Goal: Transaction & Acquisition: Subscribe to service/newsletter

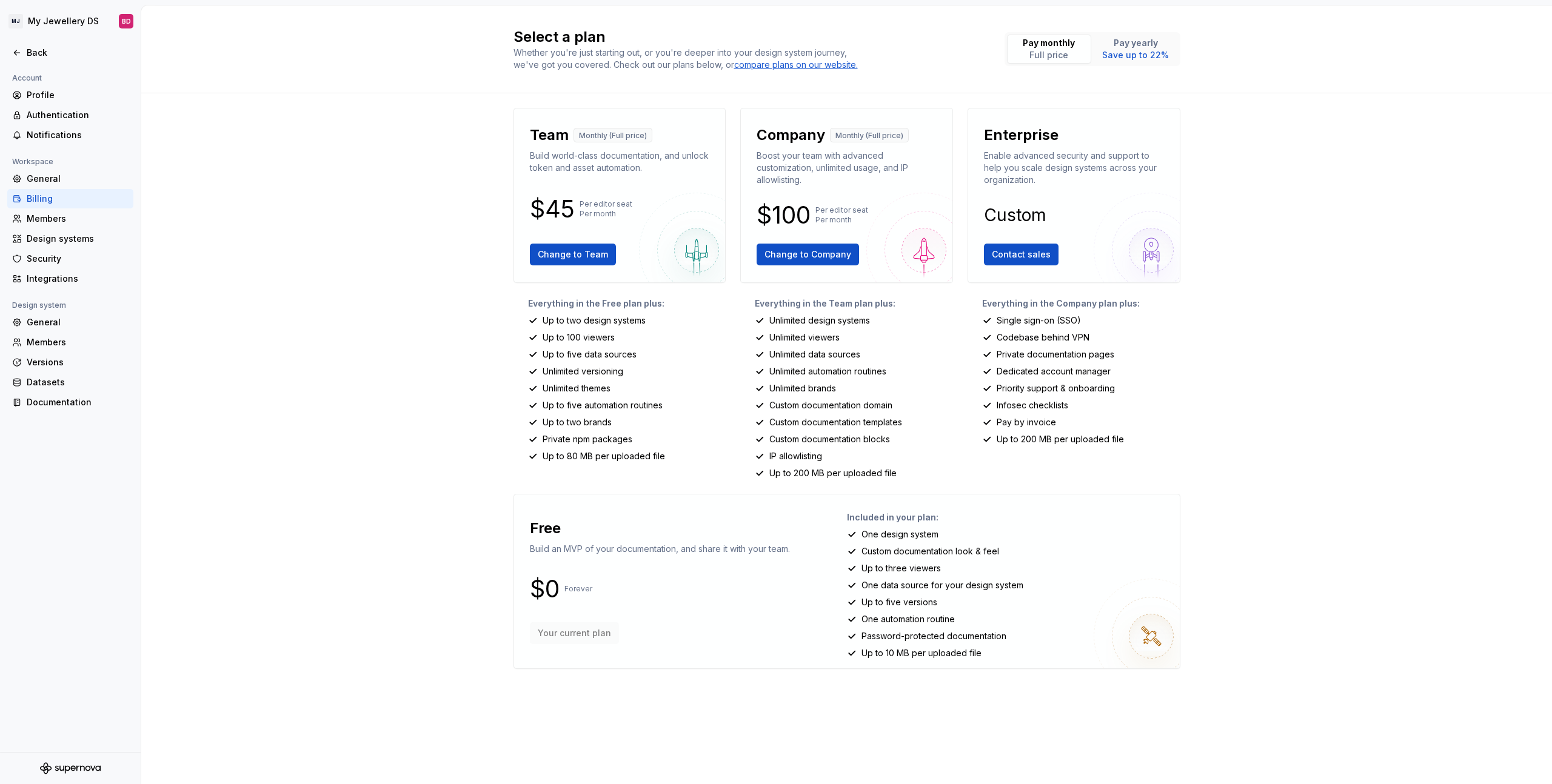
click at [65, 197] on div "Billing" at bounding box center [77, 199] width 102 height 12
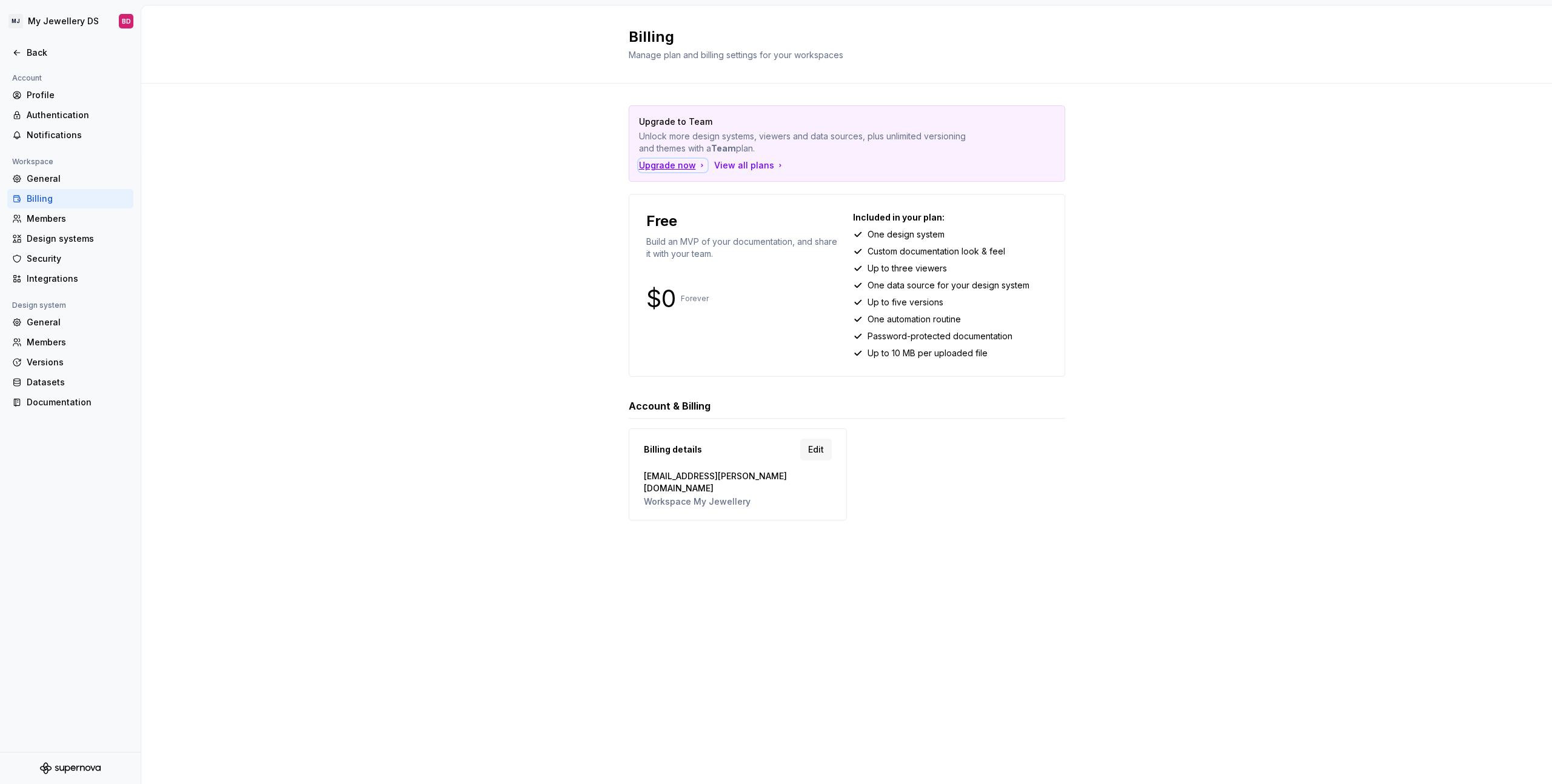
click at [689, 159] on div "Upgrade now" at bounding box center [672, 165] width 68 height 12
click at [670, 160] on div "Upgrade now" at bounding box center [672, 165] width 68 height 12
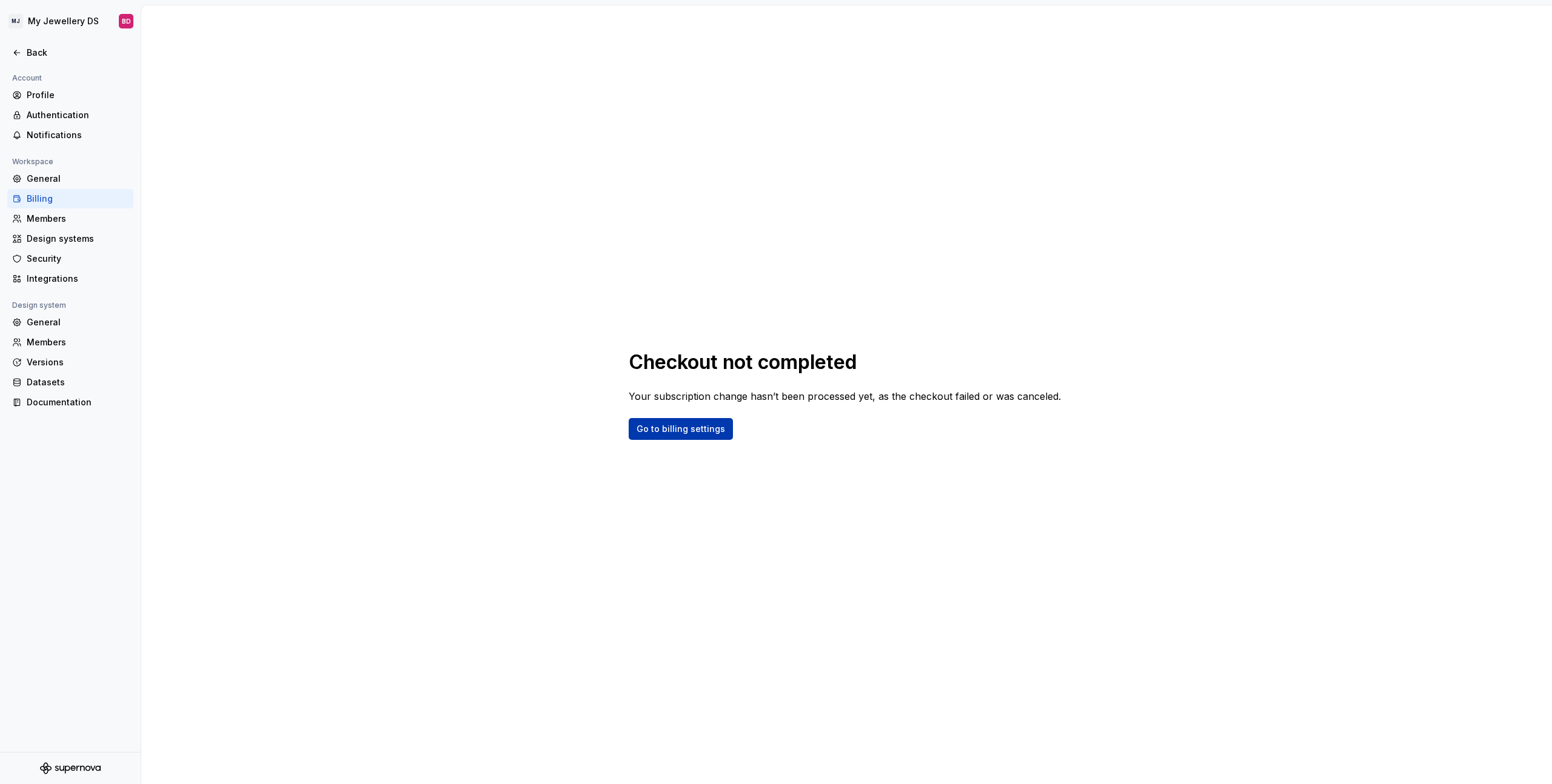
click at [697, 431] on span "Go to billing settings" at bounding box center [681, 429] width 89 height 12
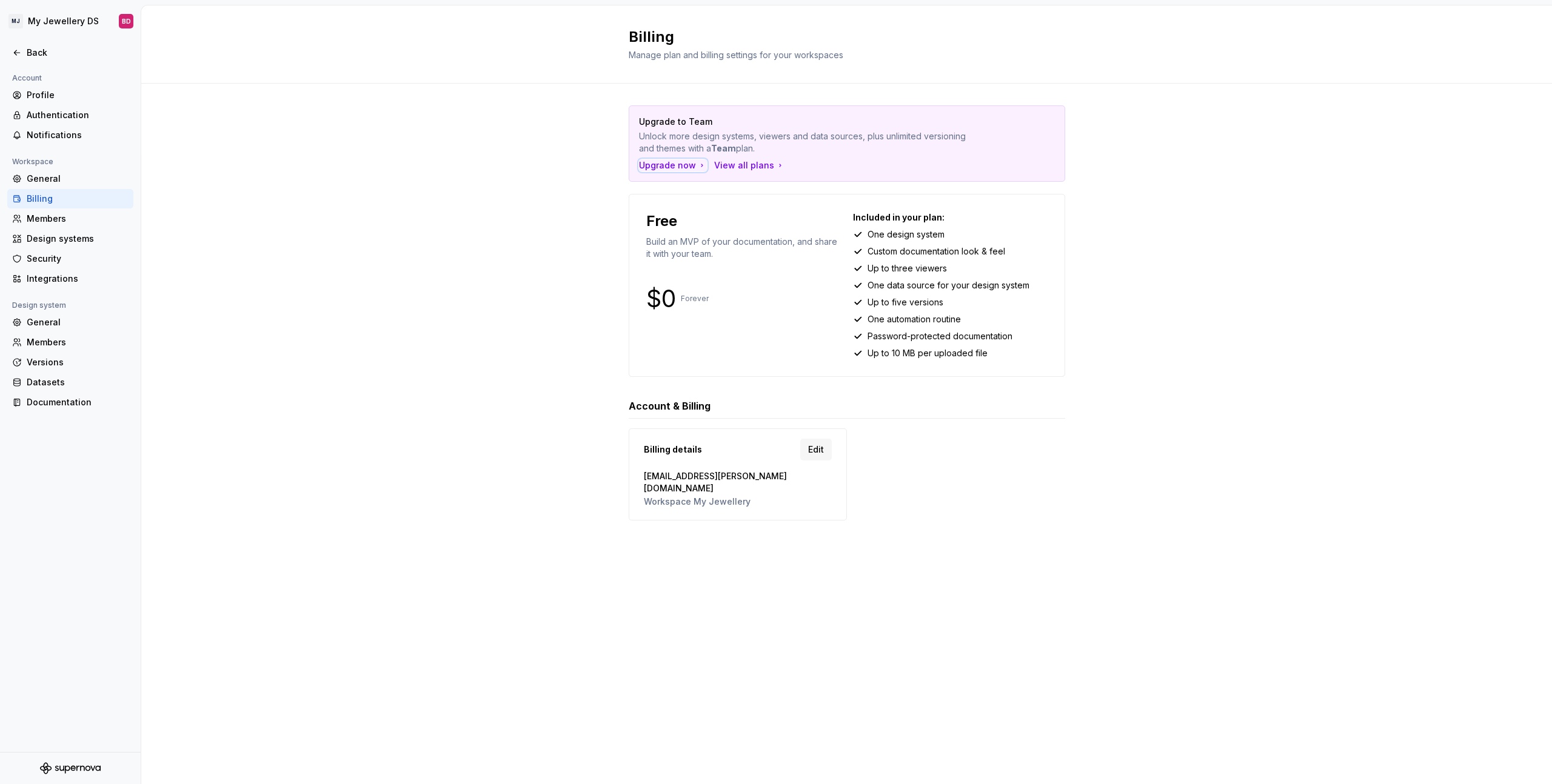
click at [678, 162] on div "Upgrade now" at bounding box center [672, 165] width 68 height 12
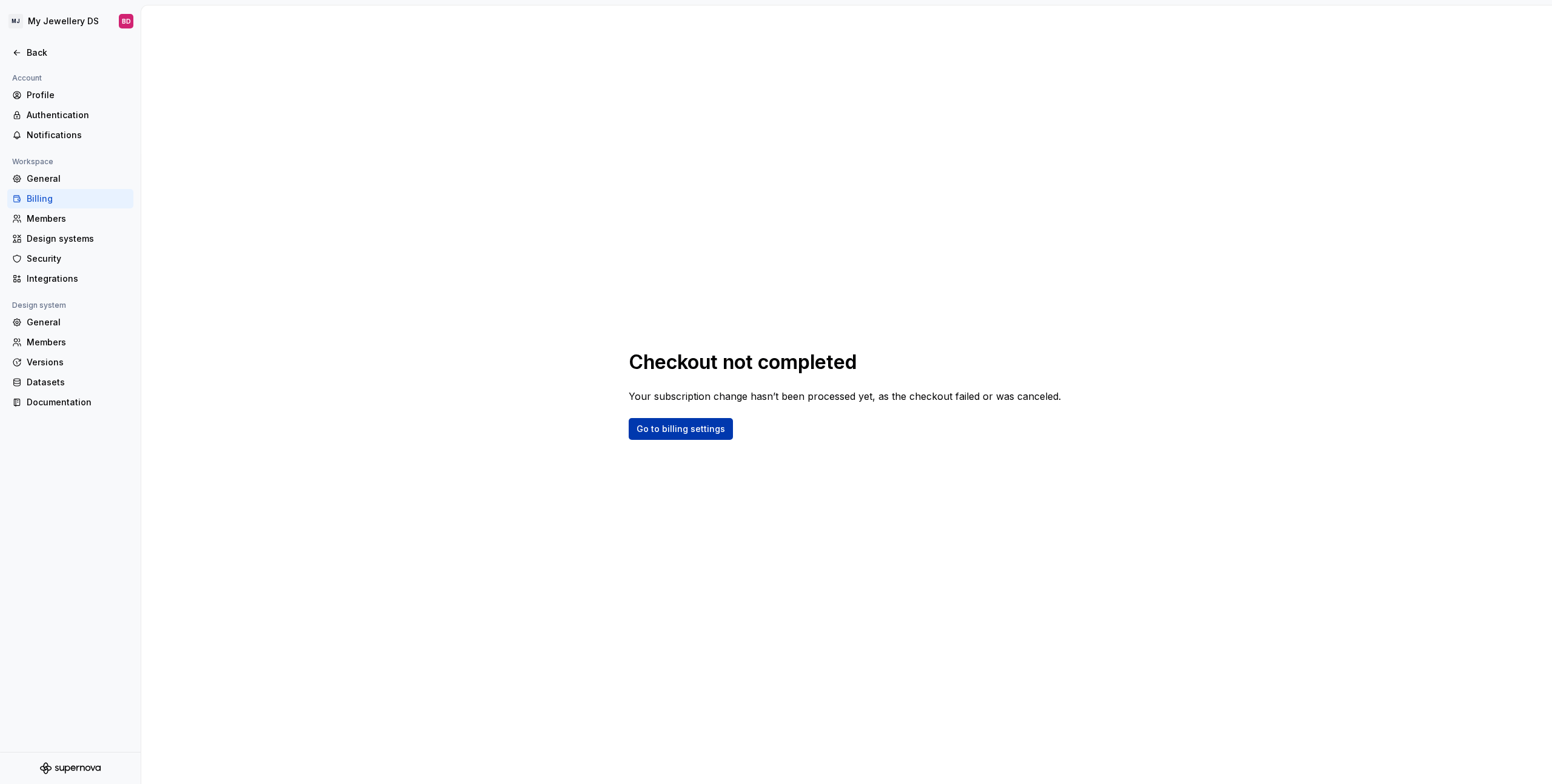
click at [664, 430] on span "Go to billing settings" at bounding box center [681, 429] width 89 height 12
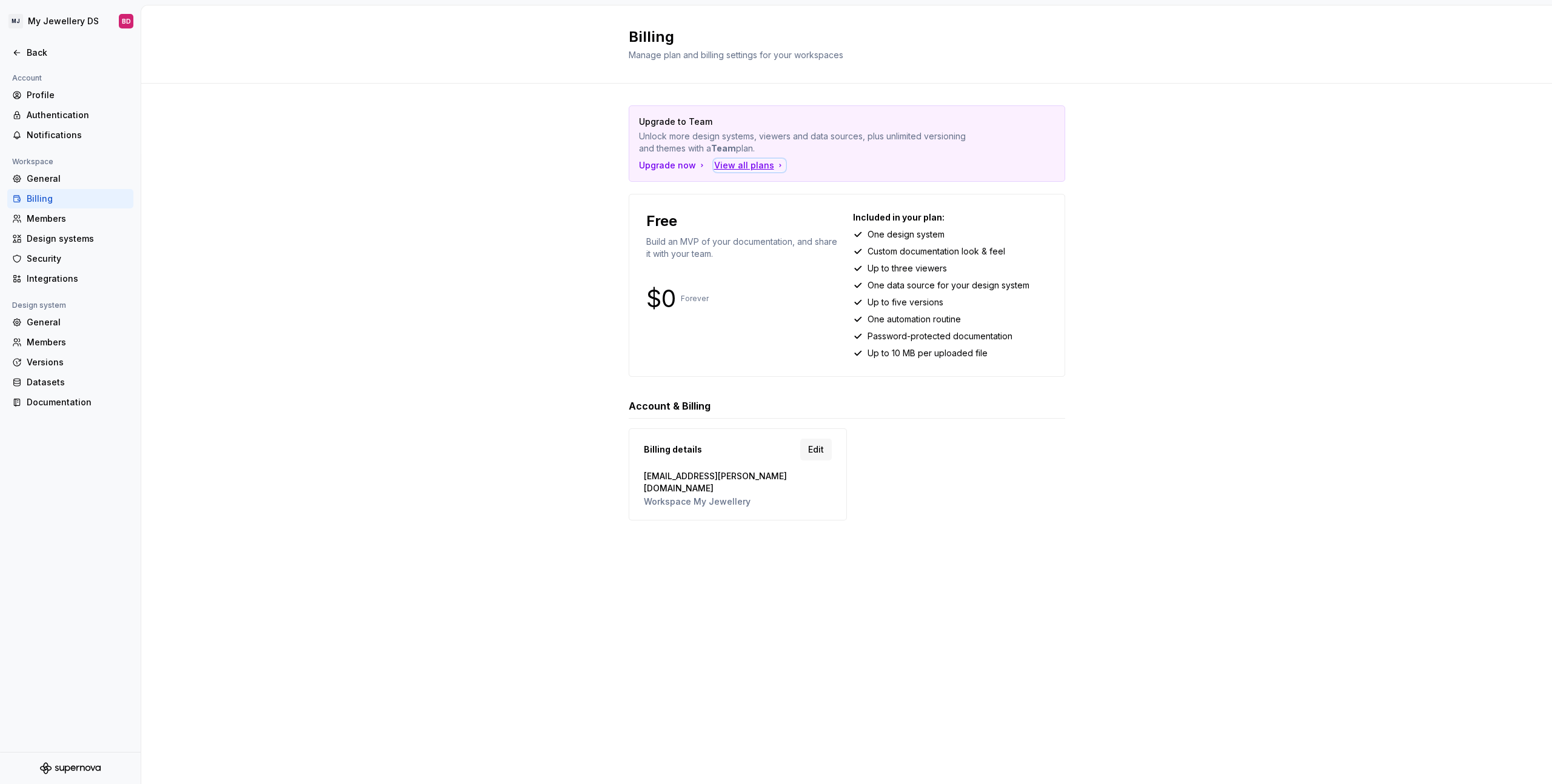
click at [752, 165] on div "View all plans" at bounding box center [749, 165] width 71 height 12
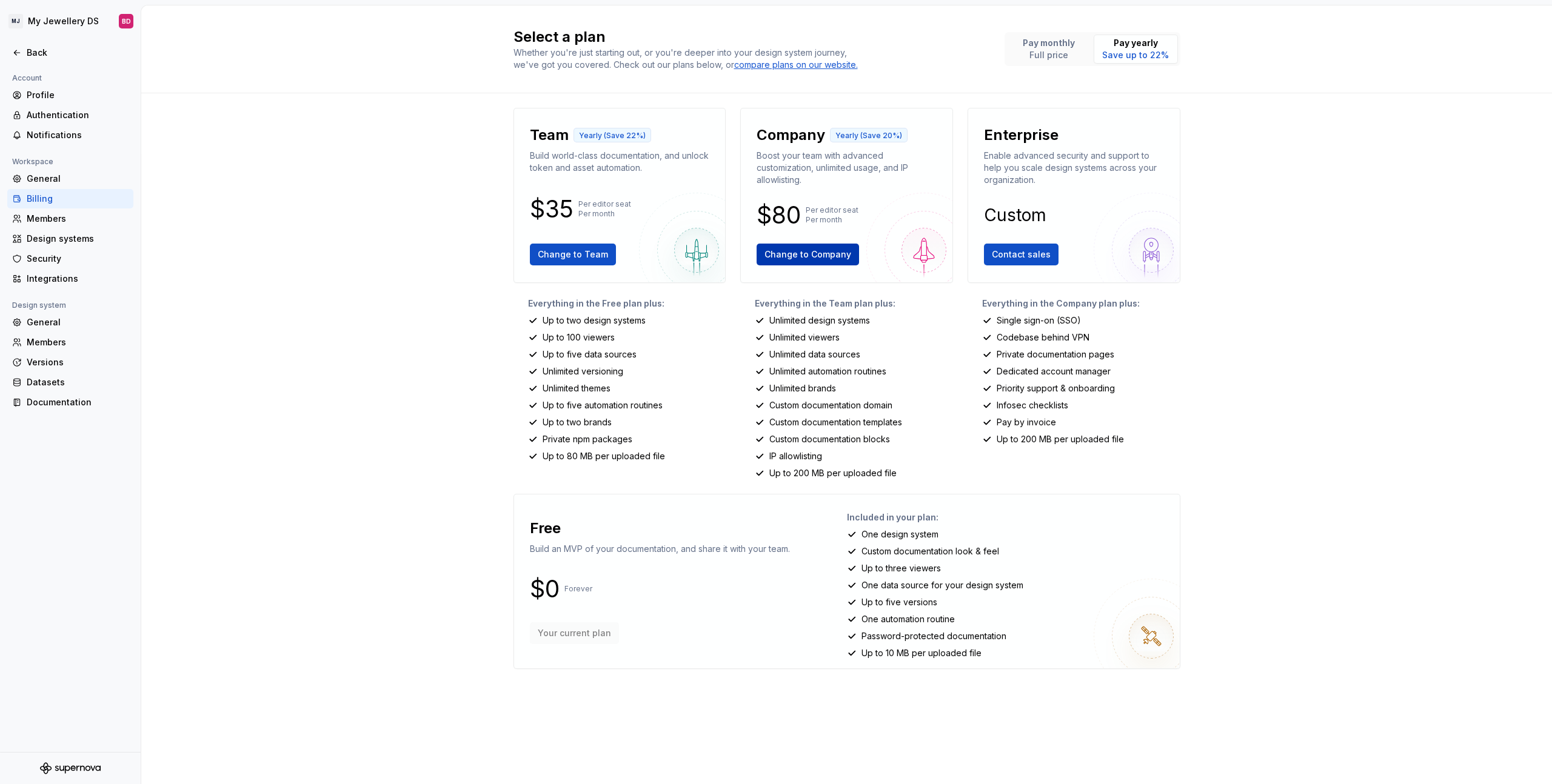
click at [812, 254] on span "Change to Company" at bounding box center [808, 255] width 87 height 12
